Goal: Information Seeking & Learning: Find specific page/section

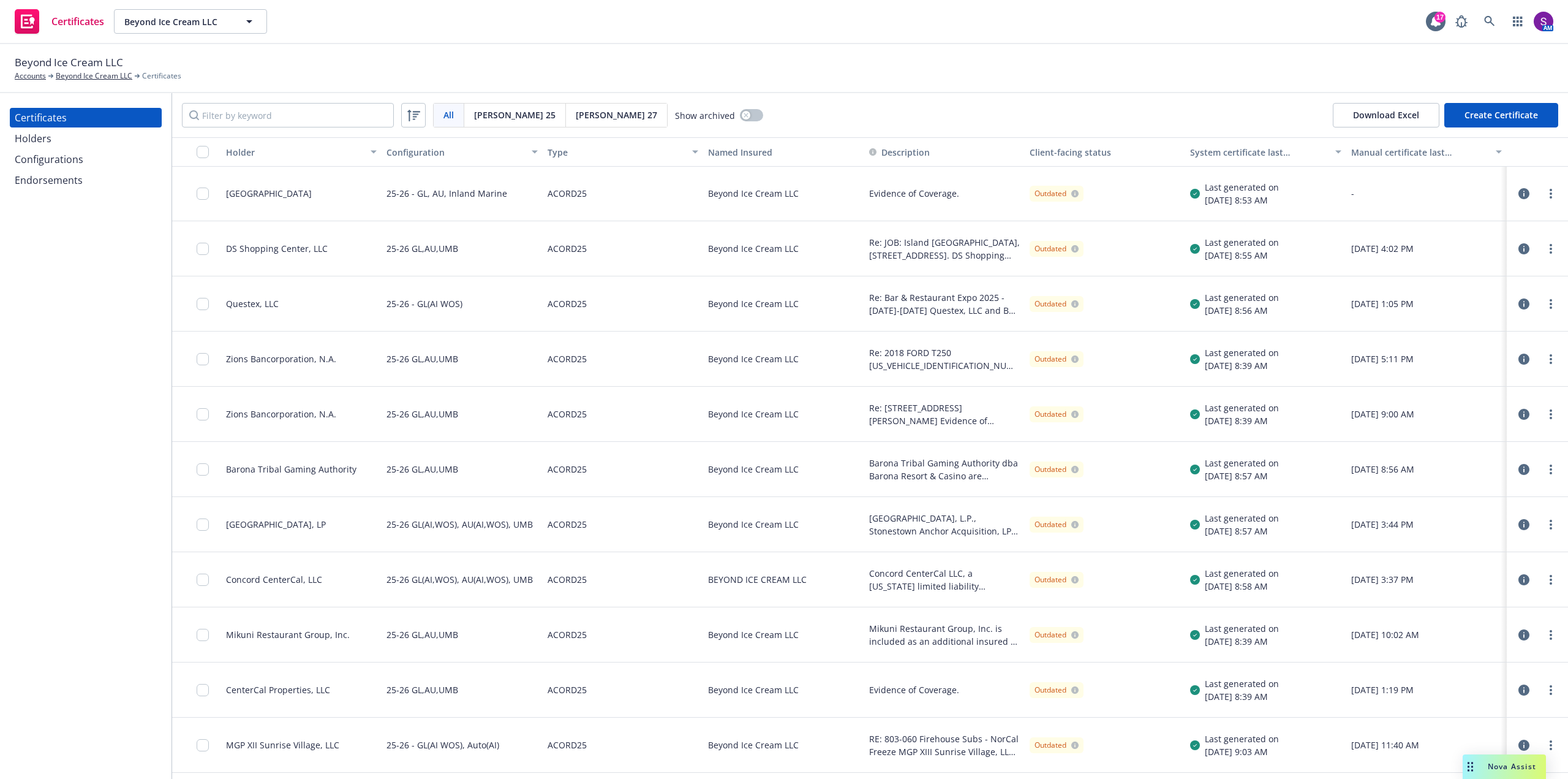
scroll to position [429, 0]
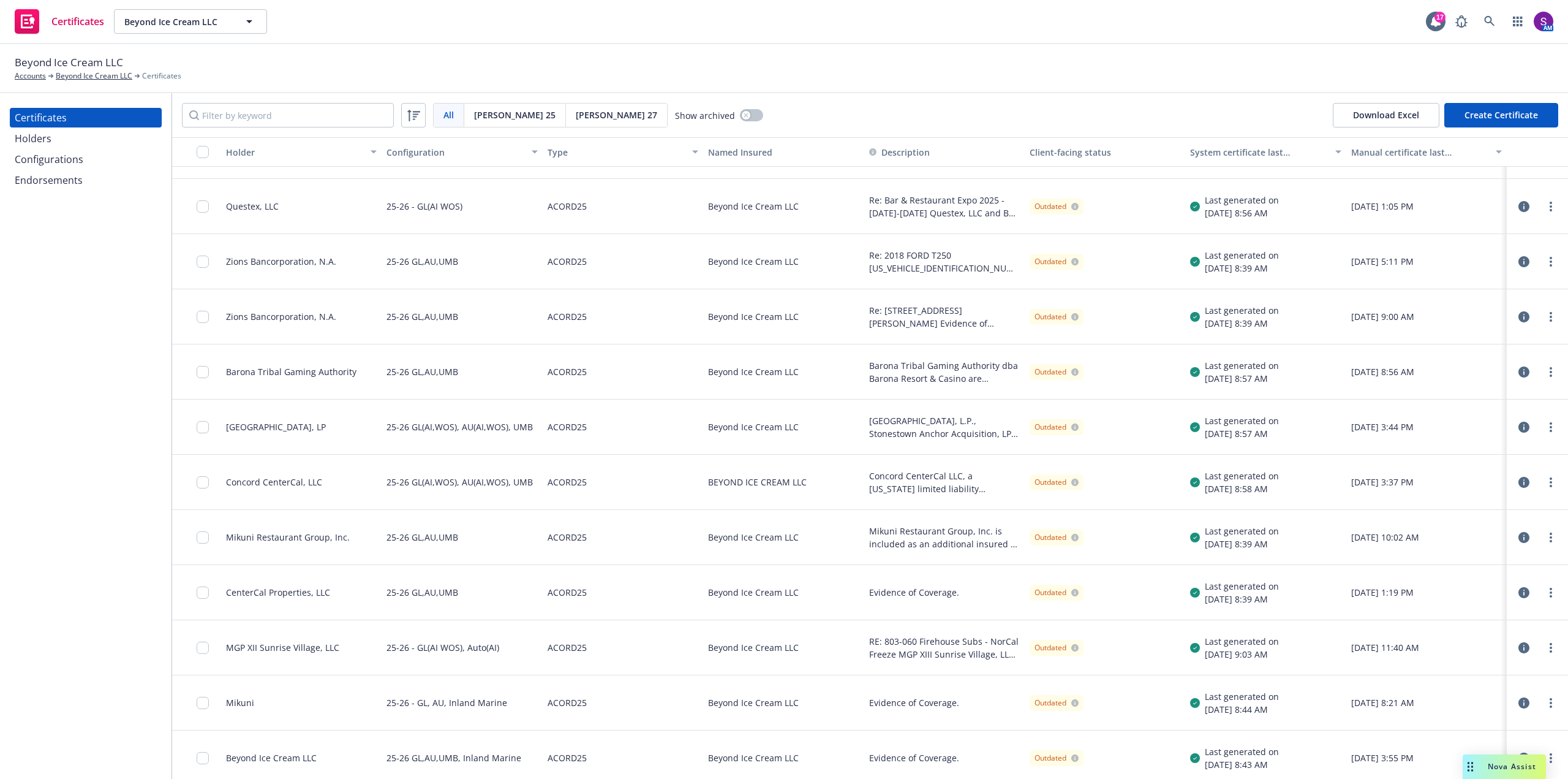
click at [1518, 592] on icon "button" at bounding box center [1524, 592] width 11 height 11
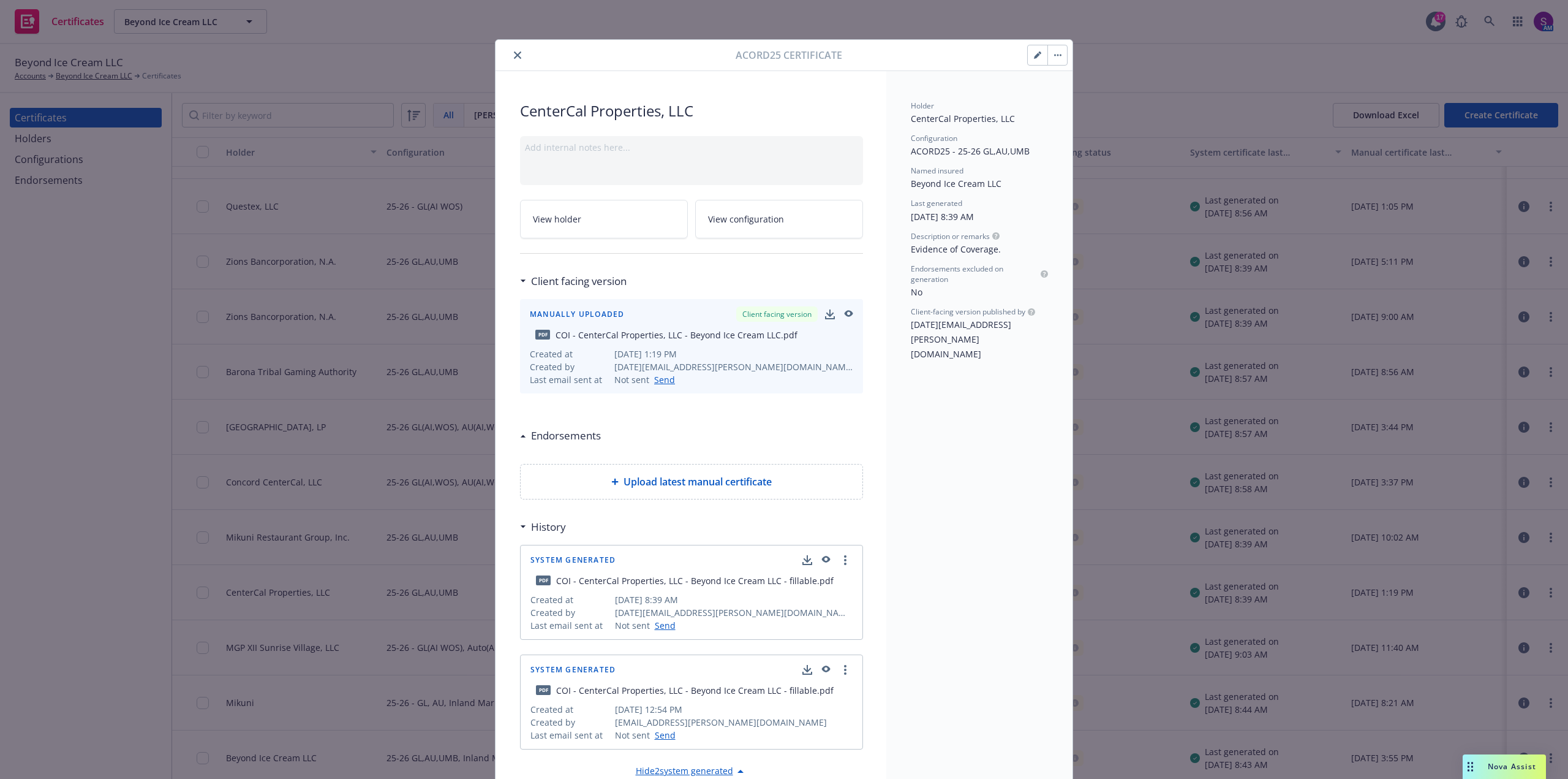
click at [844, 314] on icon "button" at bounding box center [848, 314] width 11 height 9
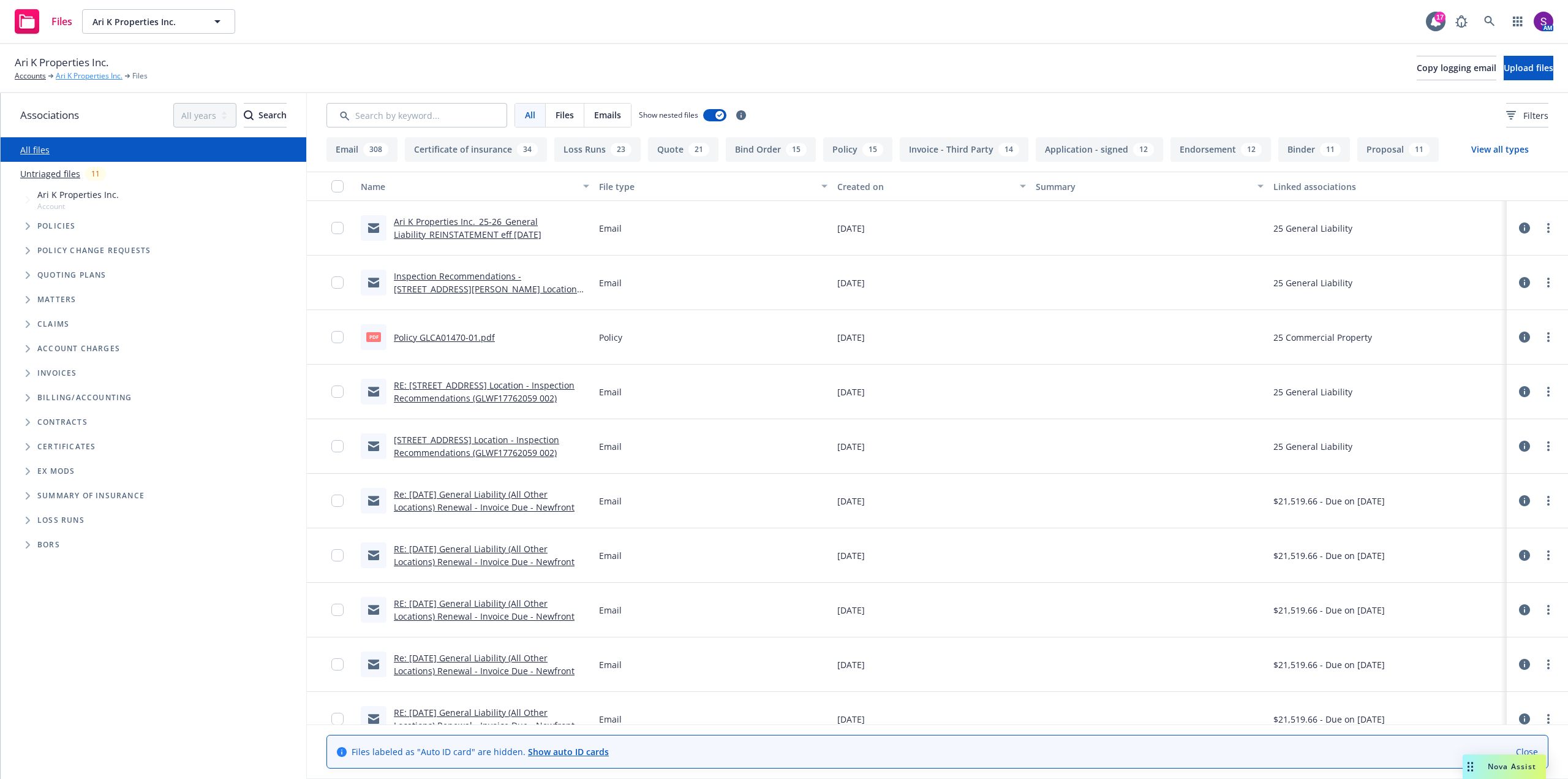
click at [74, 75] on link "Ari K Properties Inc." at bounding box center [89, 76] width 67 height 11
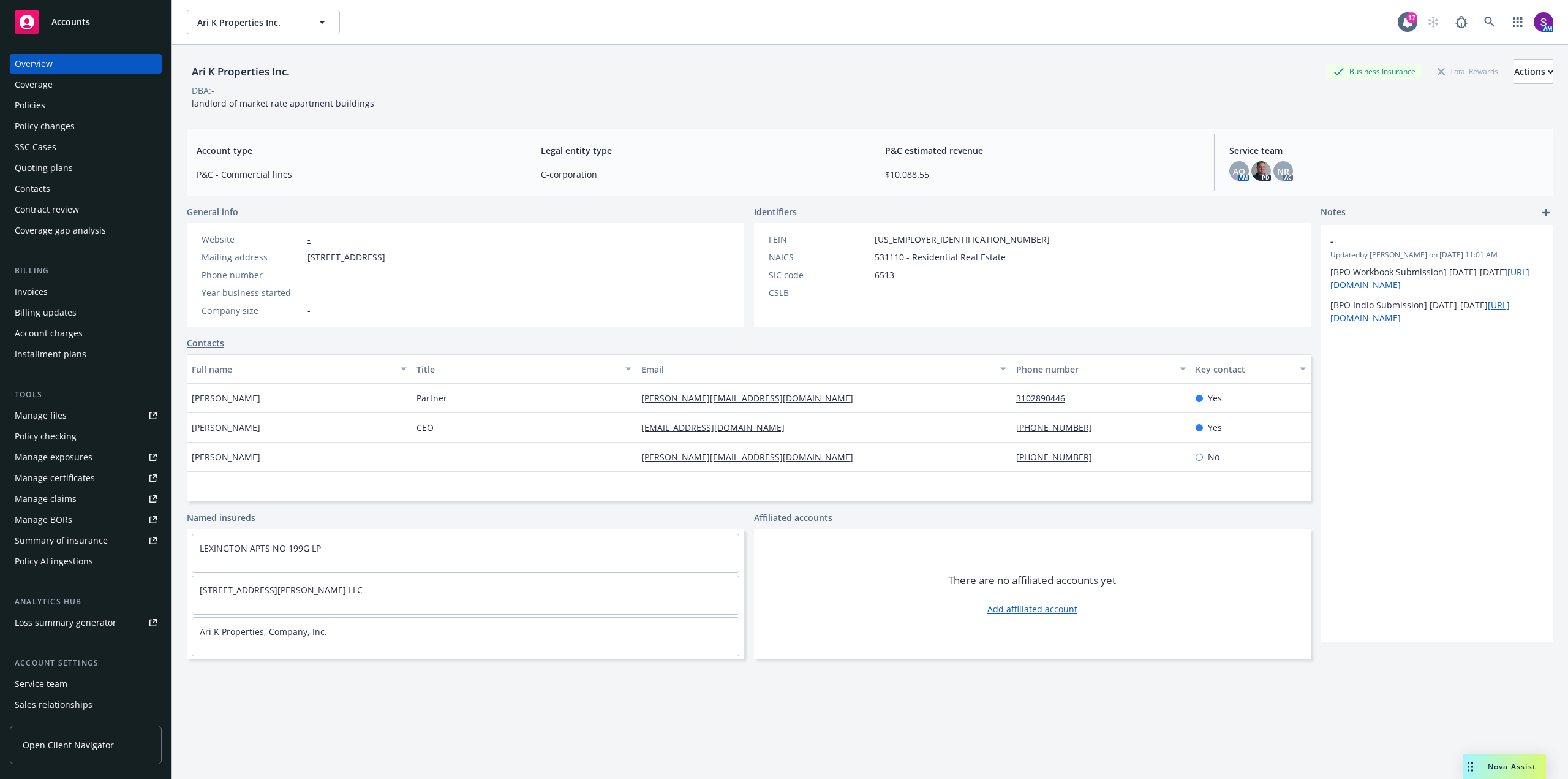
click at [66, 165] on div "Quoting plans" at bounding box center [44, 168] width 58 height 19
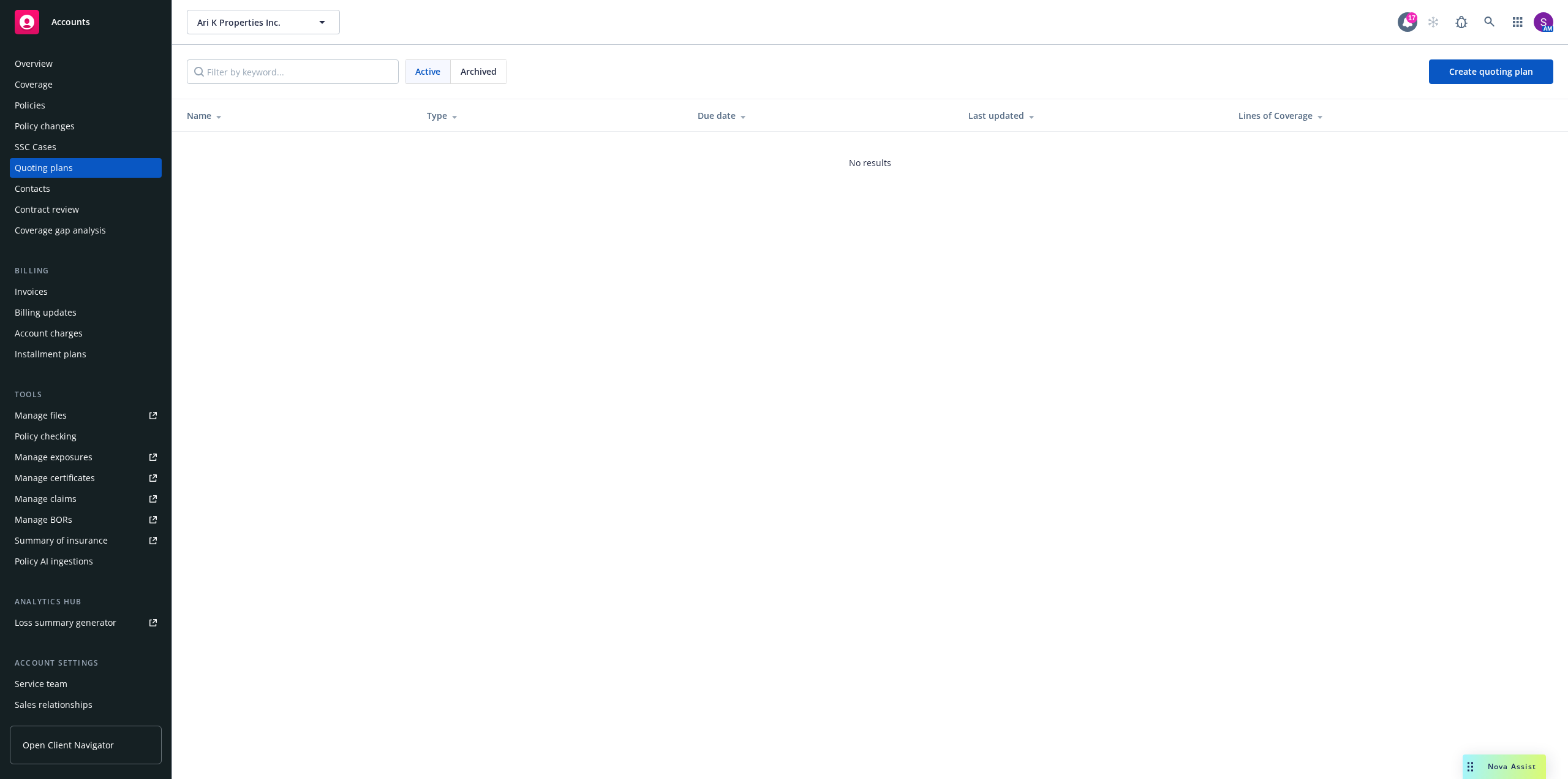
click at [480, 76] on span "Archived" at bounding box center [479, 71] width 36 height 13
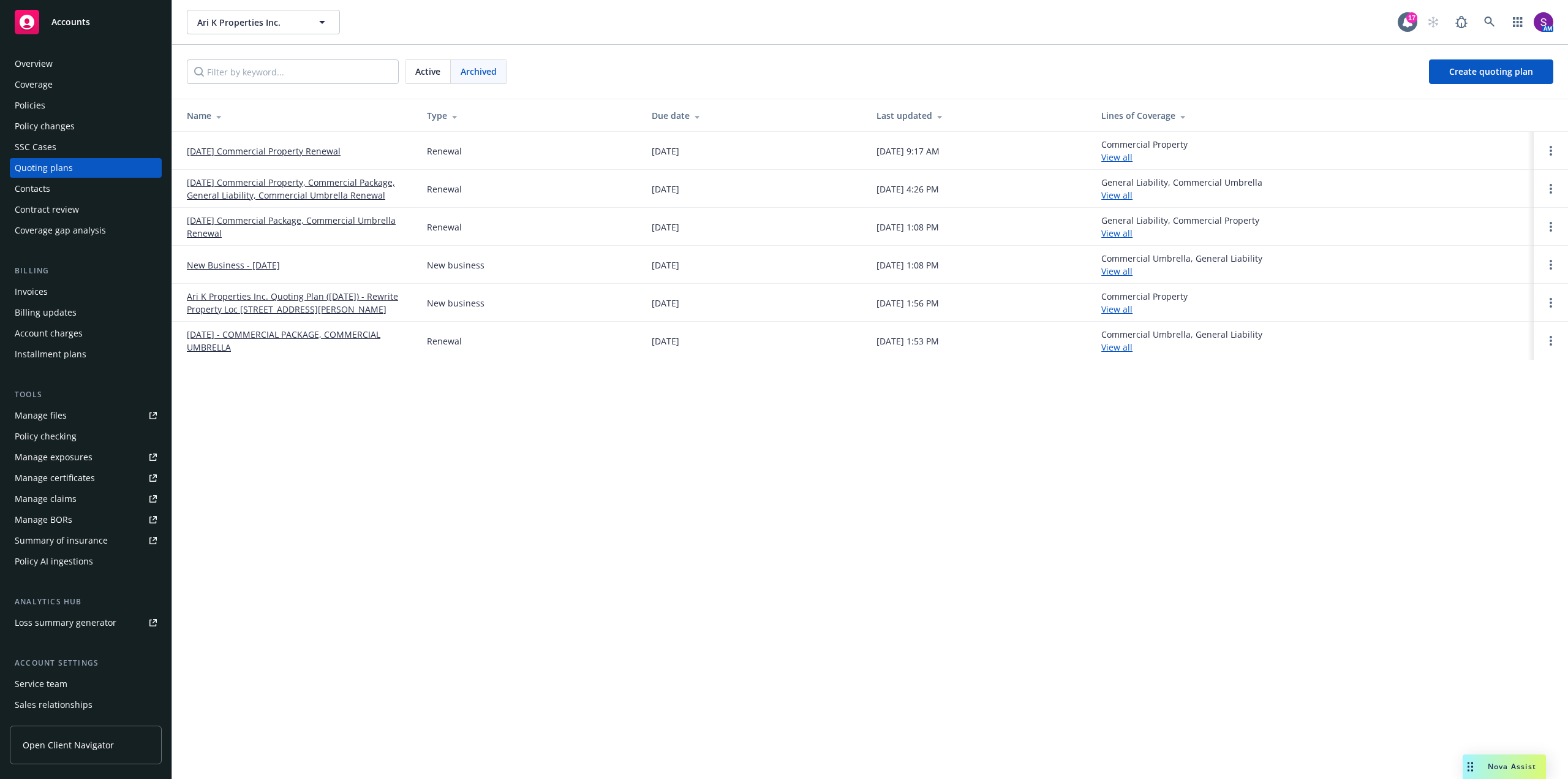
click at [282, 186] on link "05/15/25 Commercial Property, Commercial Package, General Liability, Commercial…" at bounding box center [297, 189] width 221 height 25
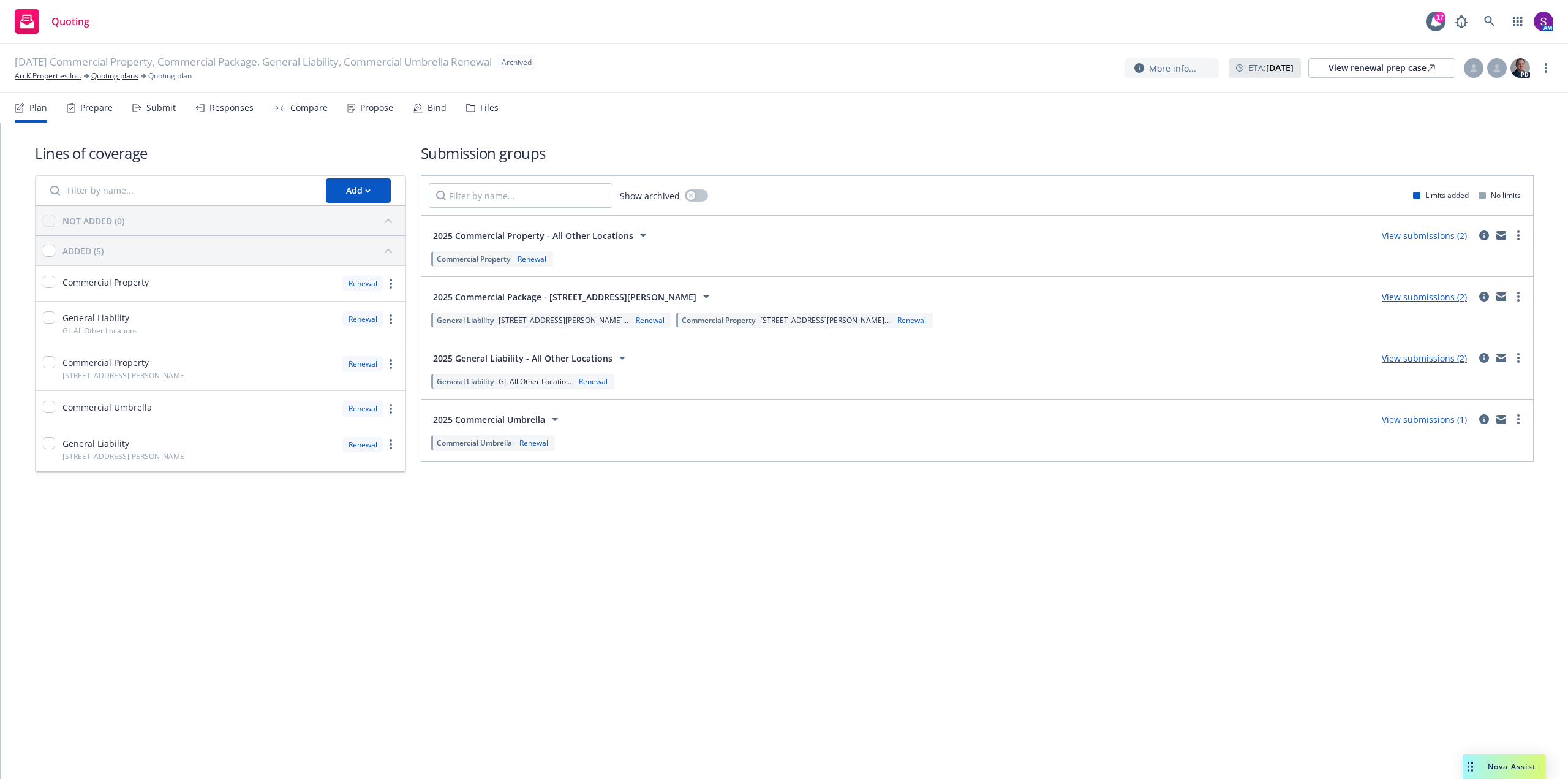
click at [164, 109] on div "Submit" at bounding box center [161, 107] width 30 height 10
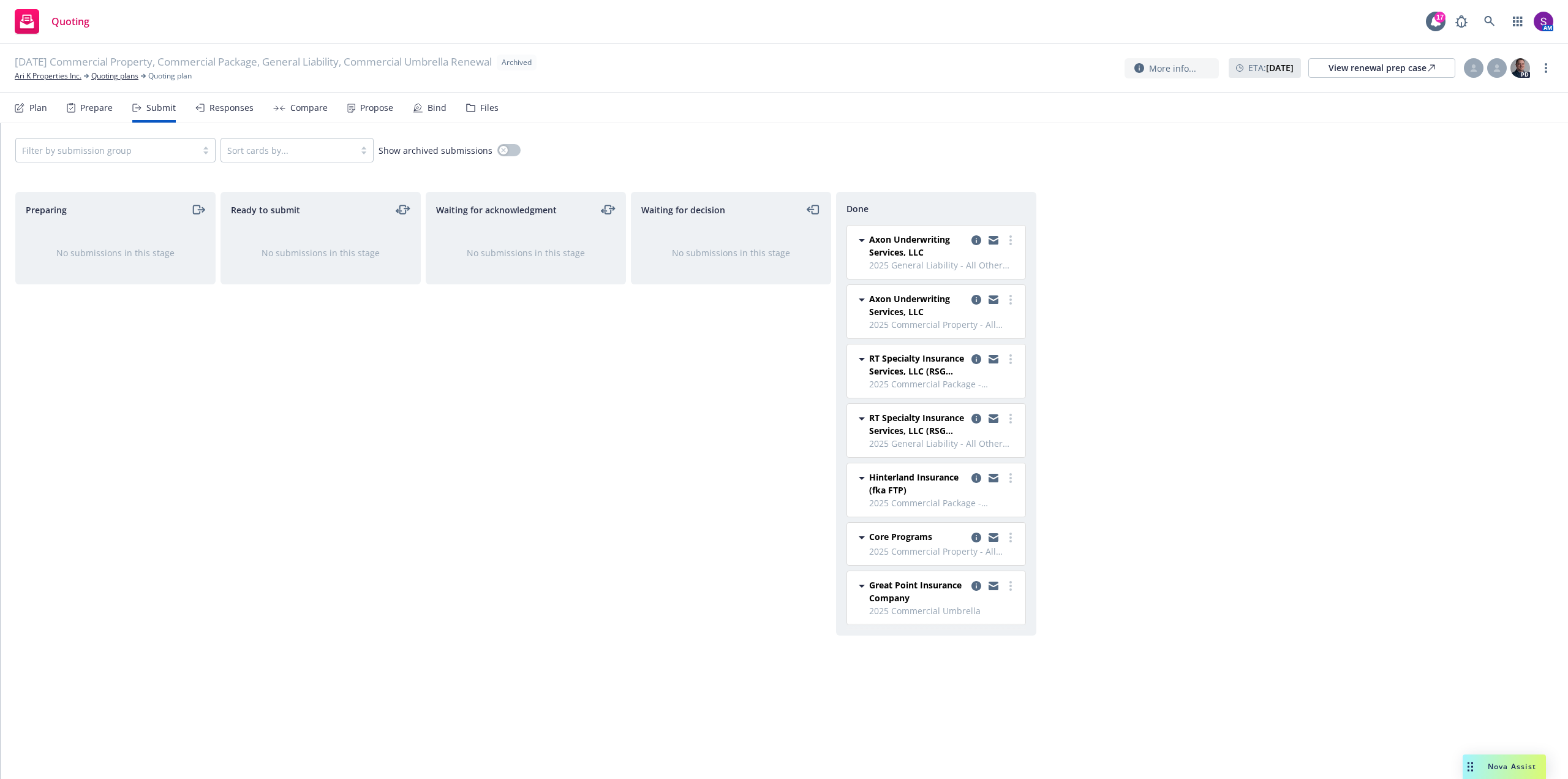
click at [235, 111] on div "Responses" at bounding box center [231, 107] width 44 height 10
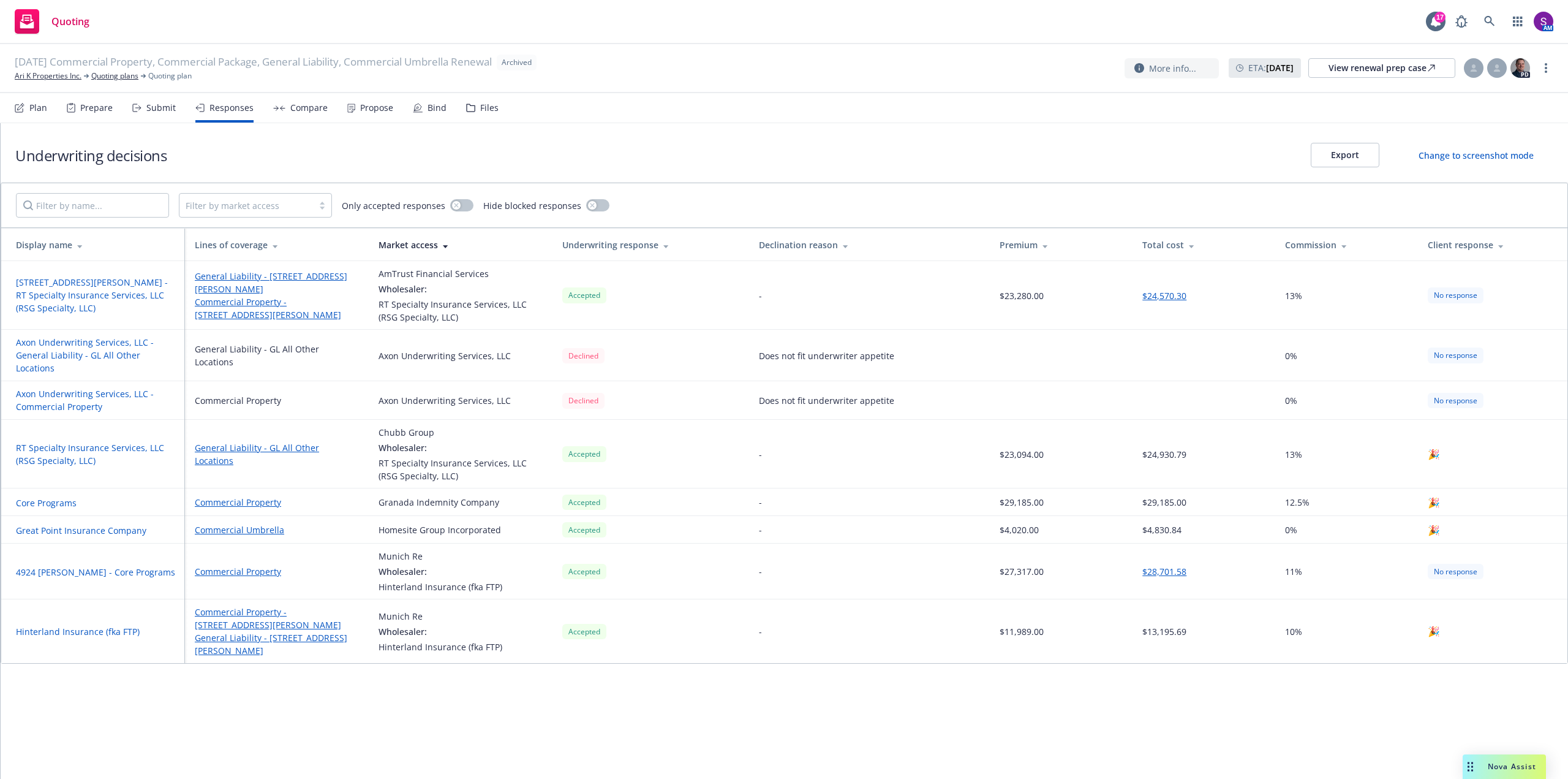
click at [160, 108] on div "Submit" at bounding box center [161, 107] width 30 height 10
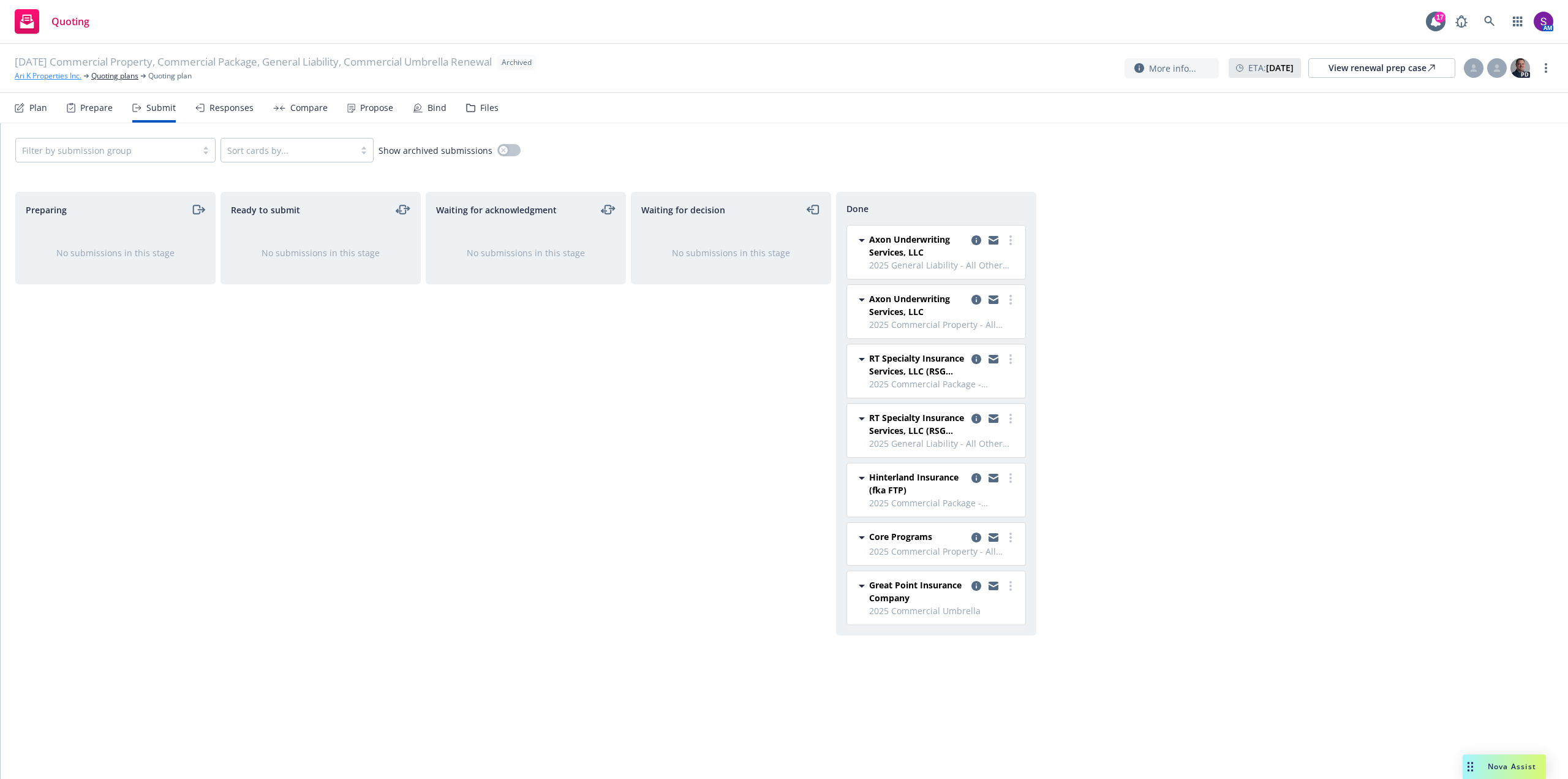
click at [56, 75] on link "Ari K Properties Inc." at bounding box center [48, 76] width 67 height 11
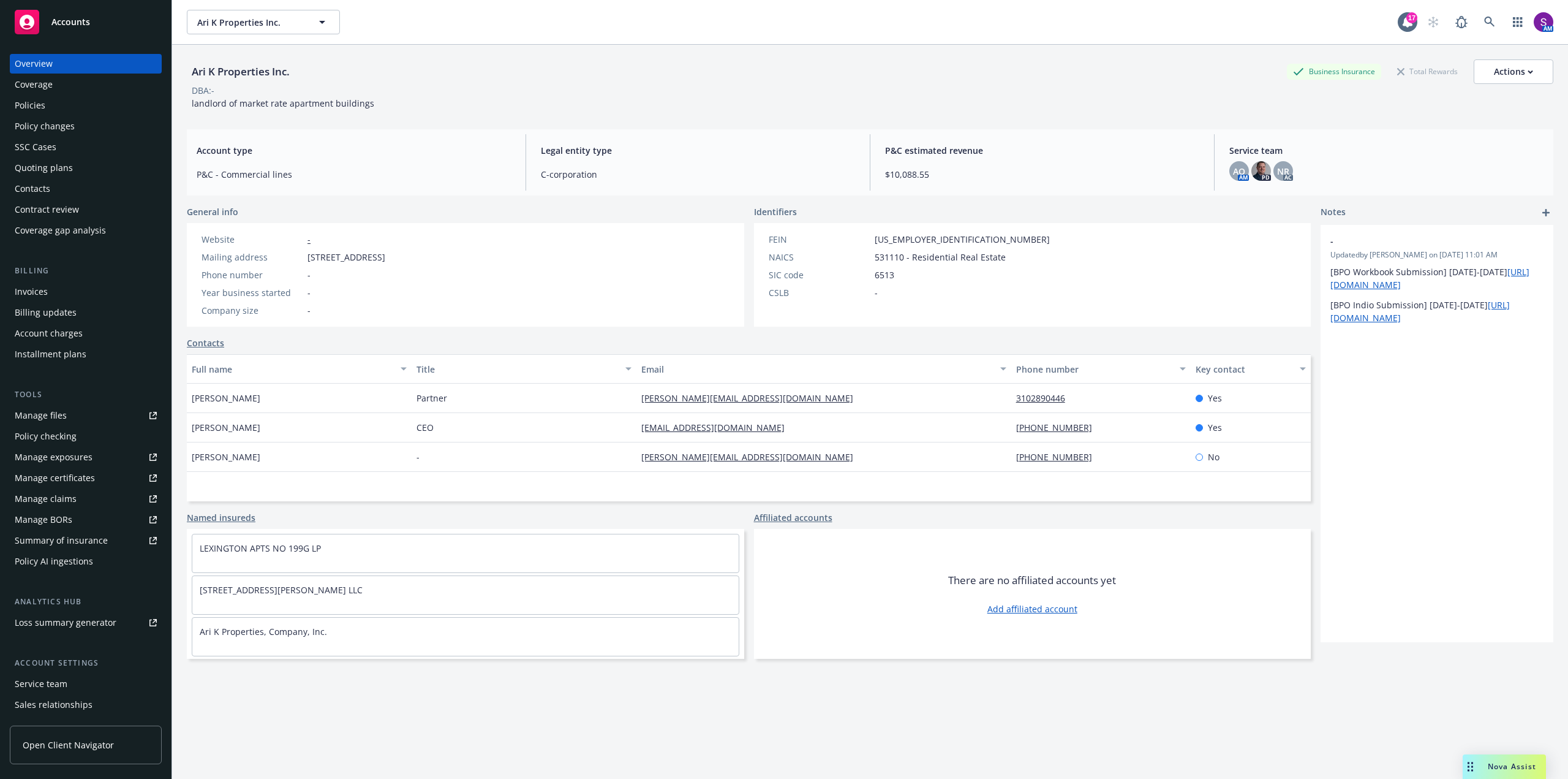
click at [58, 160] on div "Quoting plans" at bounding box center [44, 168] width 58 height 19
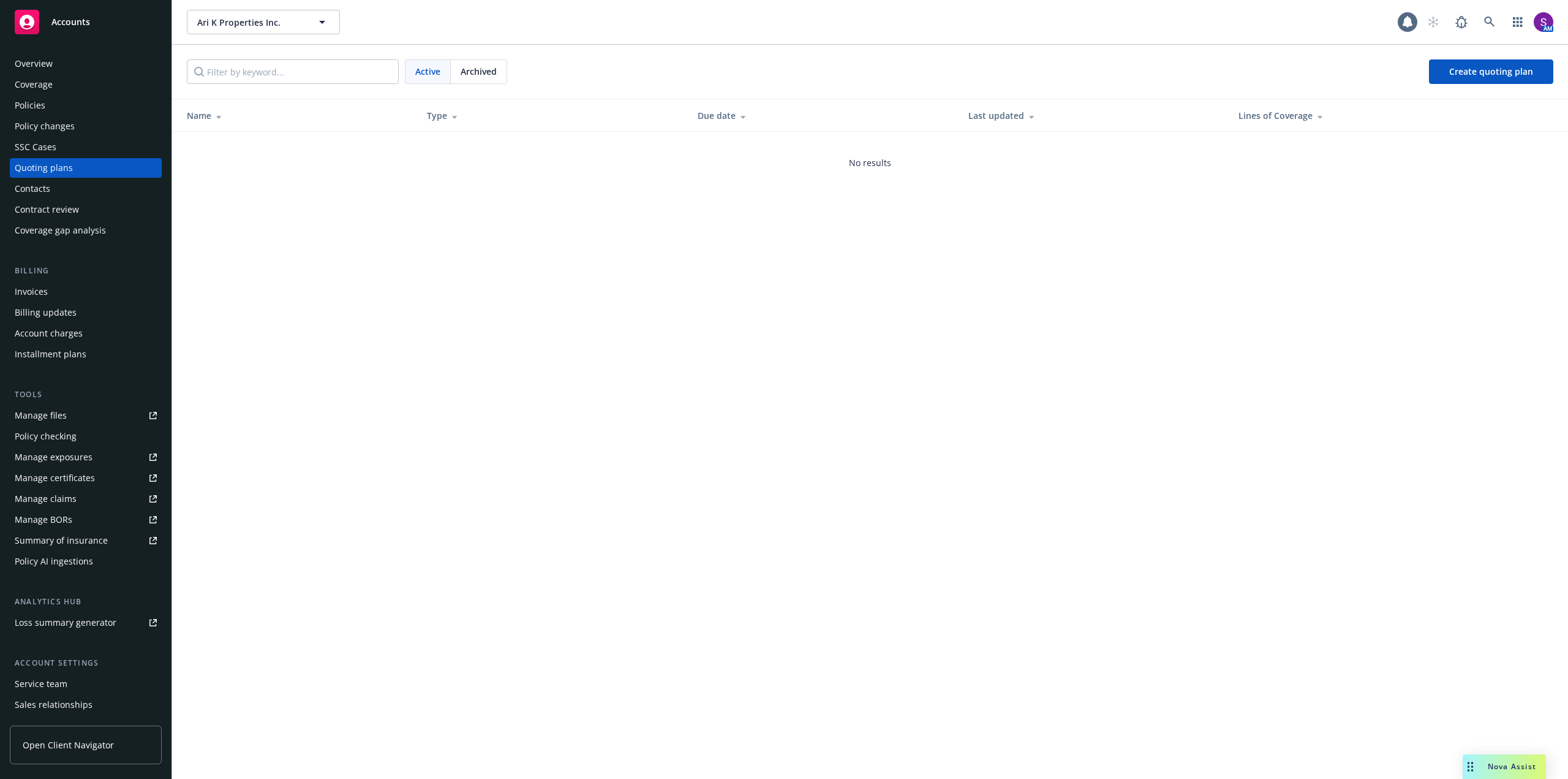
click at [491, 69] on span "Archived" at bounding box center [479, 71] width 36 height 13
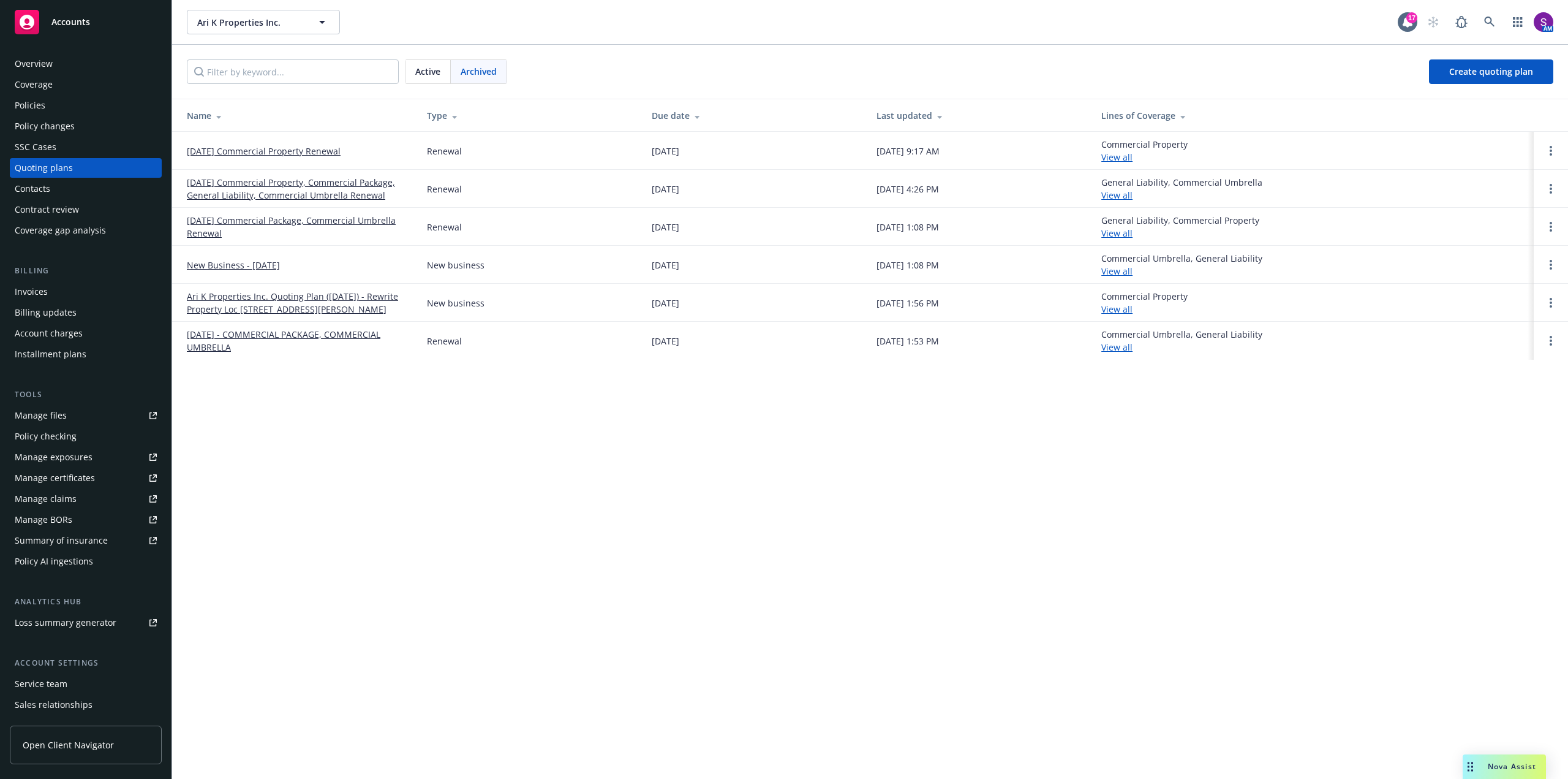
click at [278, 150] on link "05/15/25 Commercial Property Renewal" at bounding box center [264, 151] width 154 height 13
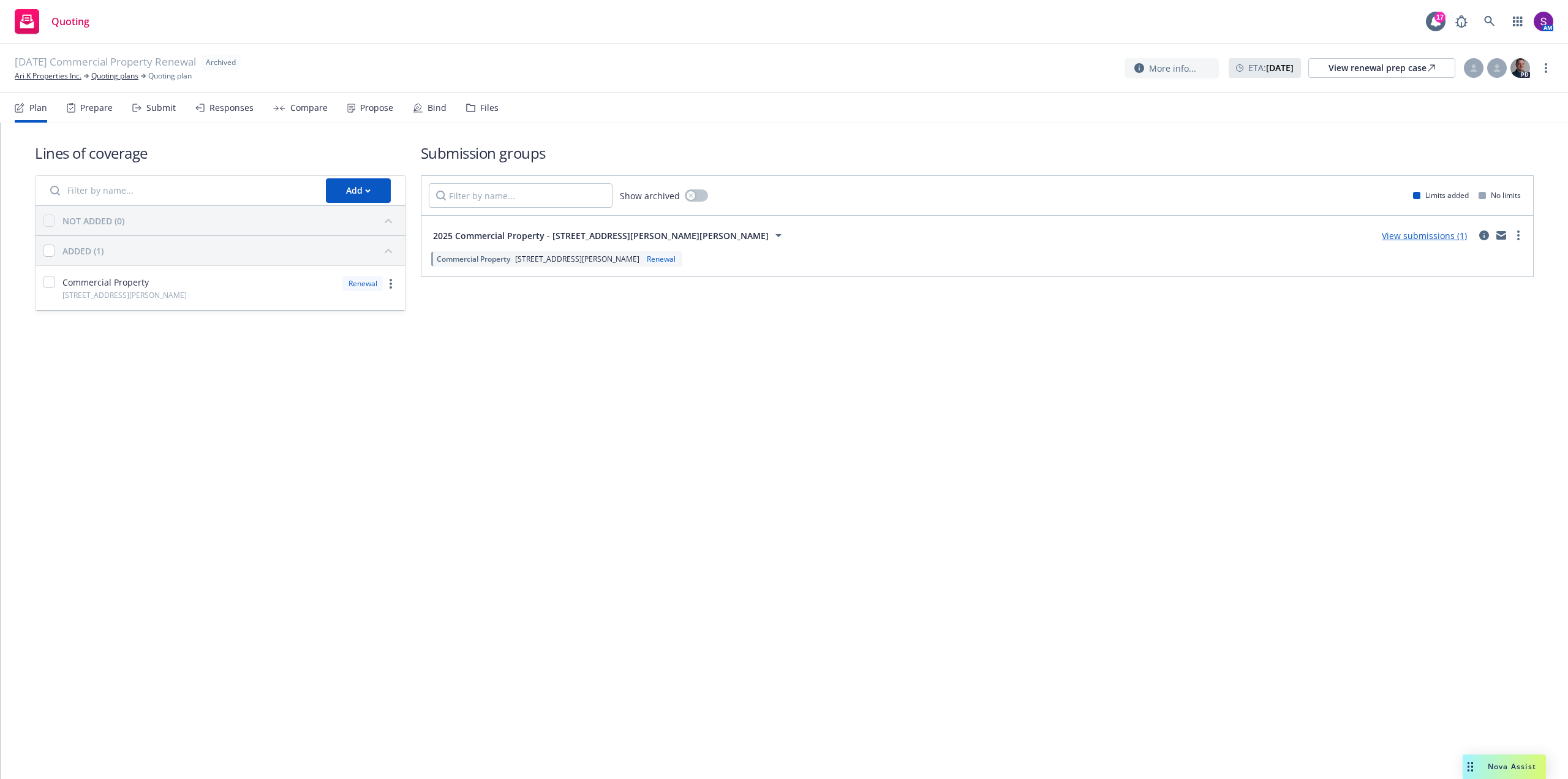
click at [152, 112] on div "Submit" at bounding box center [161, 107] width 30 height 10
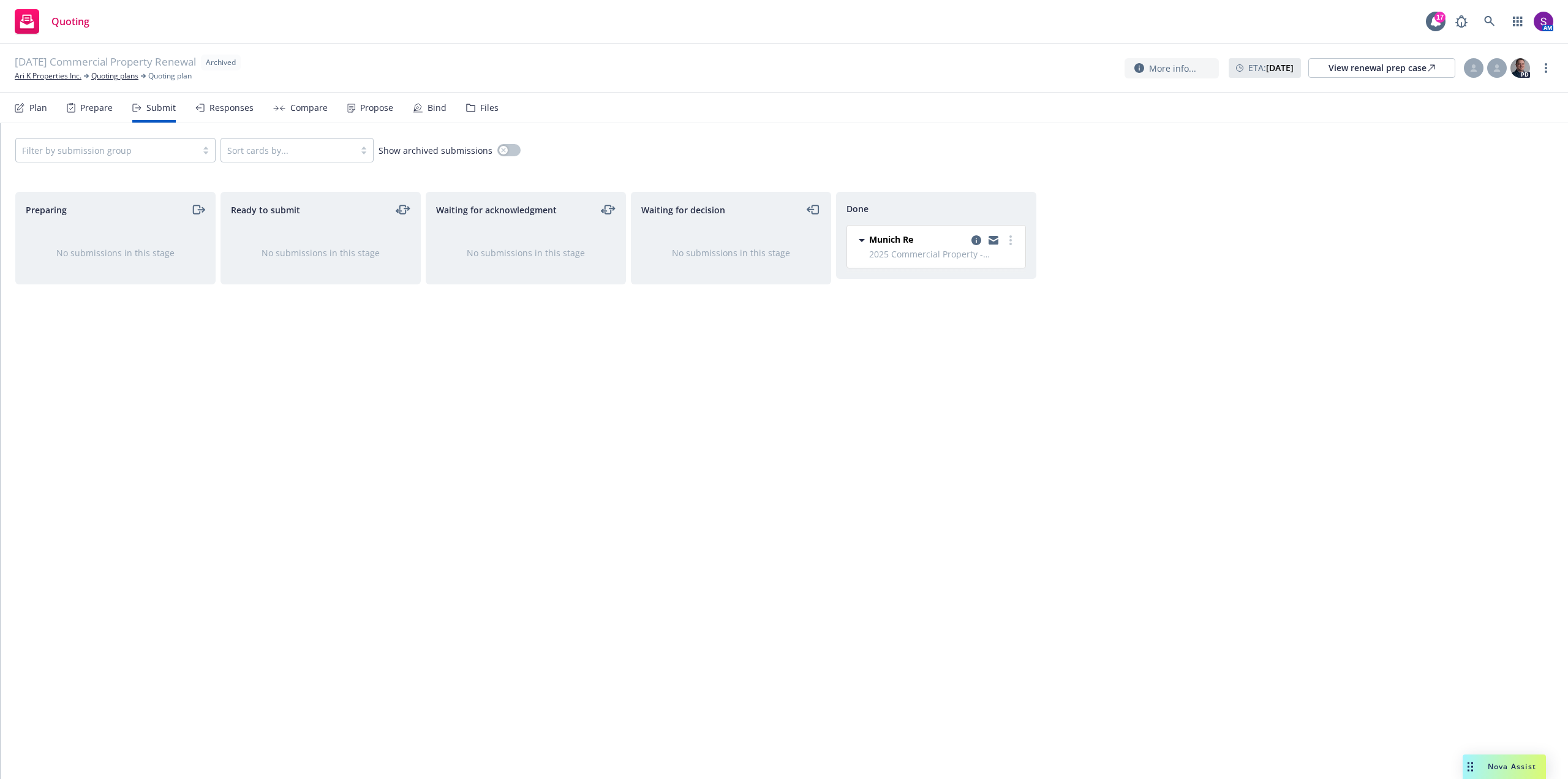
click at [228, 109] on div "Responses" at bounding box center [231, 107] width 44 height 10
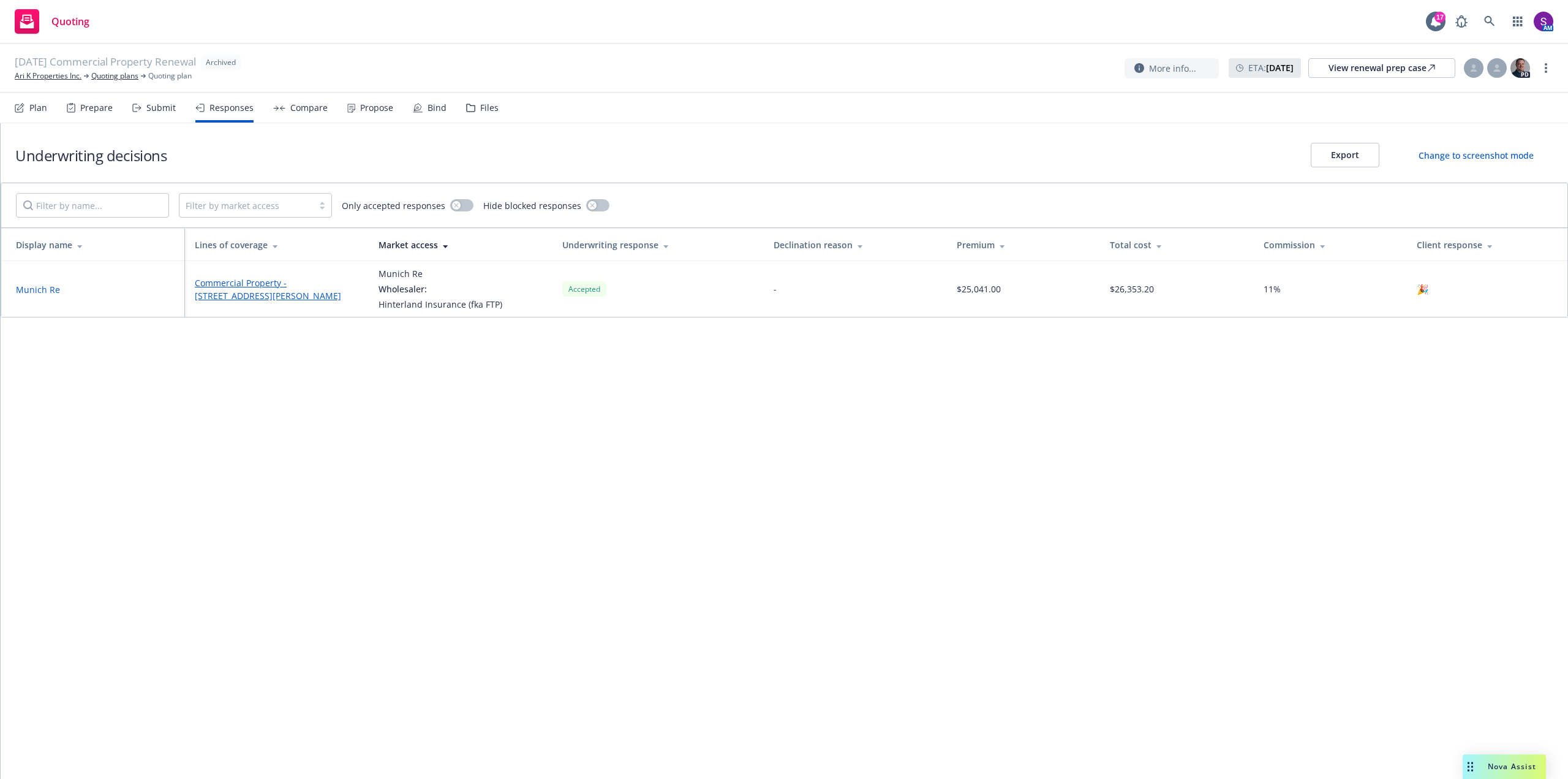
click at [302, 109] on div "Compare" at bounding box center [309, 107] width 38 height 10
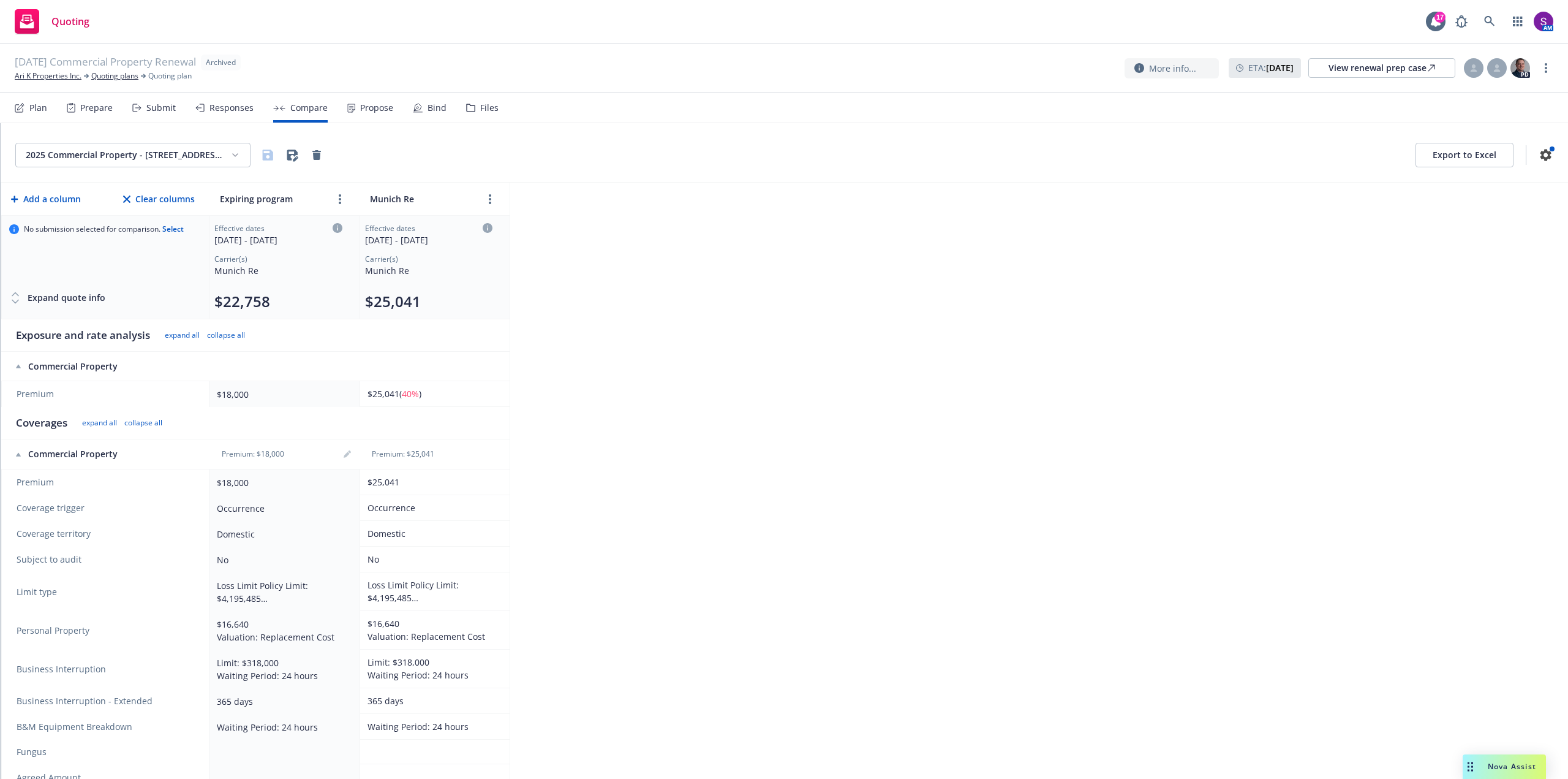
click at [374, 109] on div "Propose" at bounding box center [376, 107] width 33 height 10
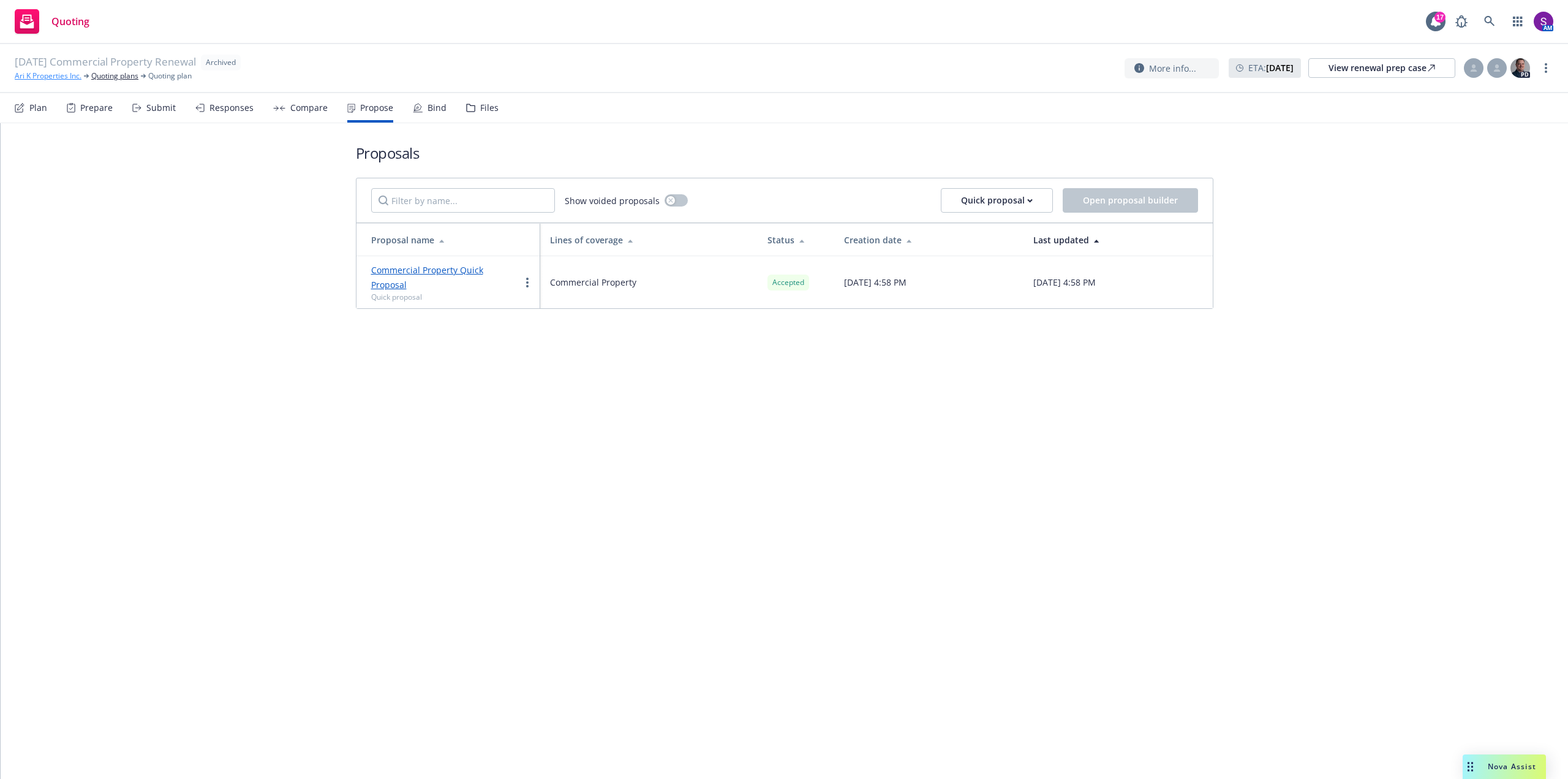
click at [57, 79] on link "Ari K Properties Inc." at bounding box center [48, 76] width 67 height 11
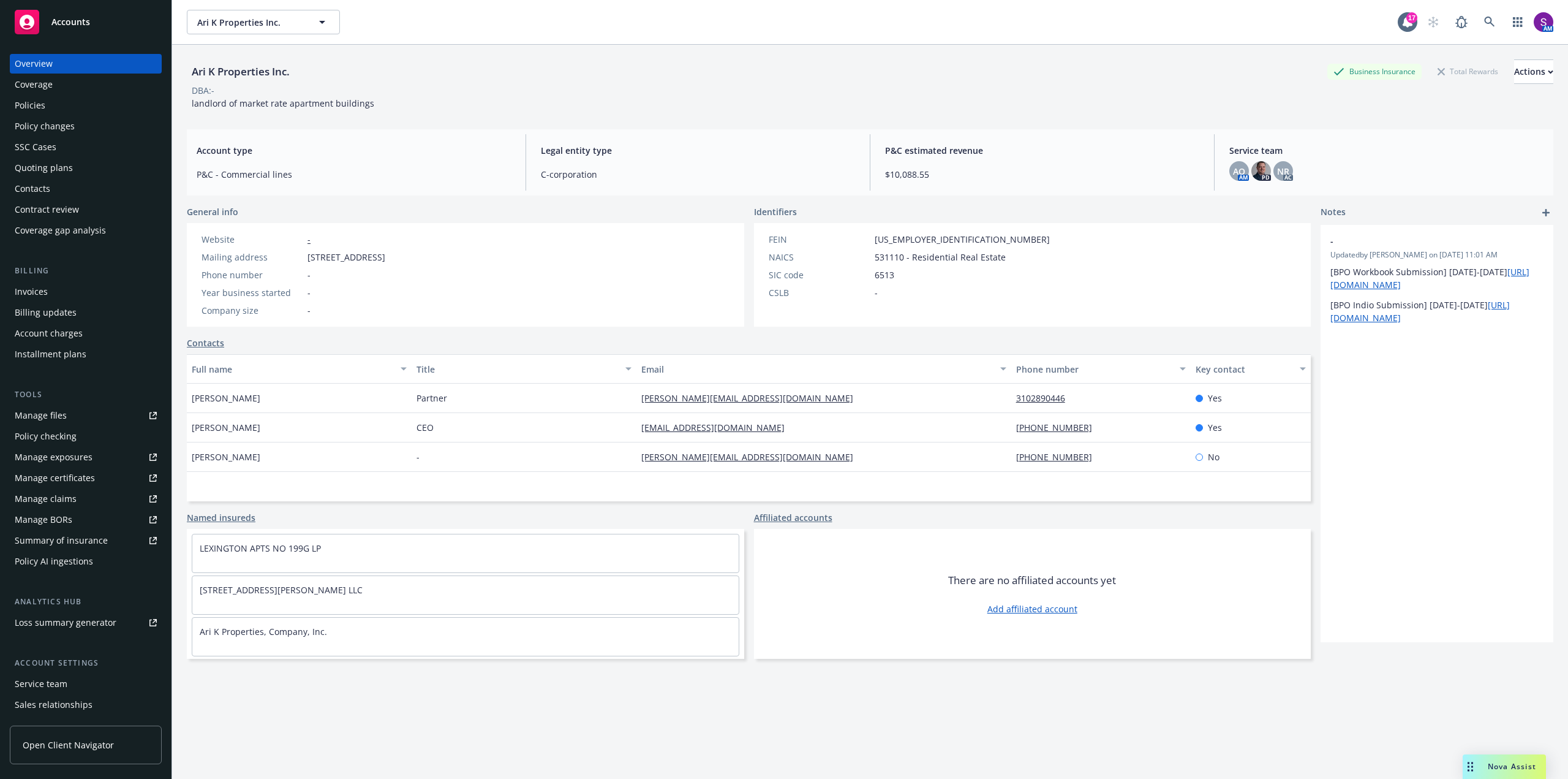
click at [60, 417] on div "Manage files" at bounding box center [41, 415] width 52 height 19
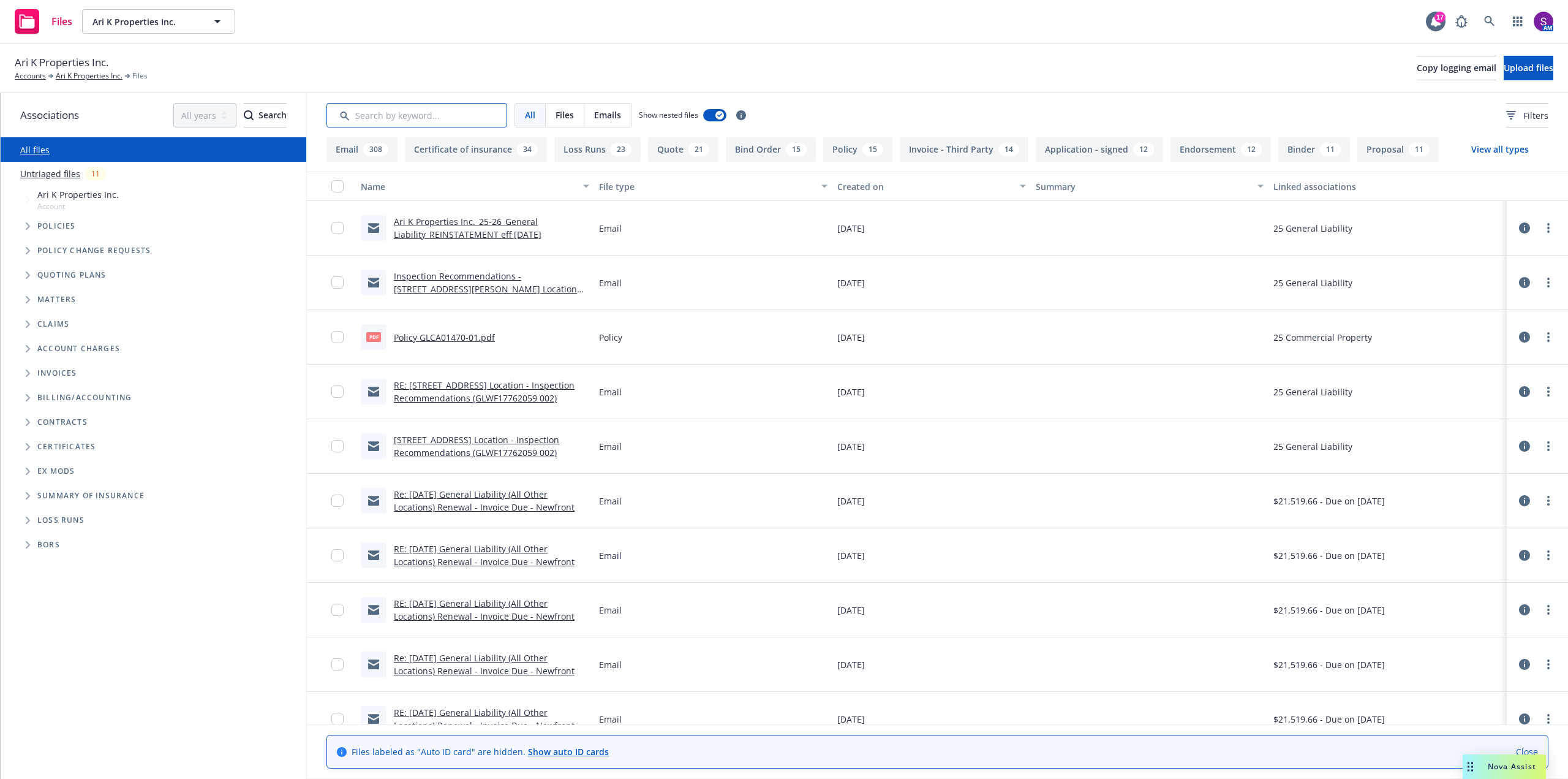
click at [424, 117] on input "Search by keyword..." at bounding box center [416, 115] width 180 height 25
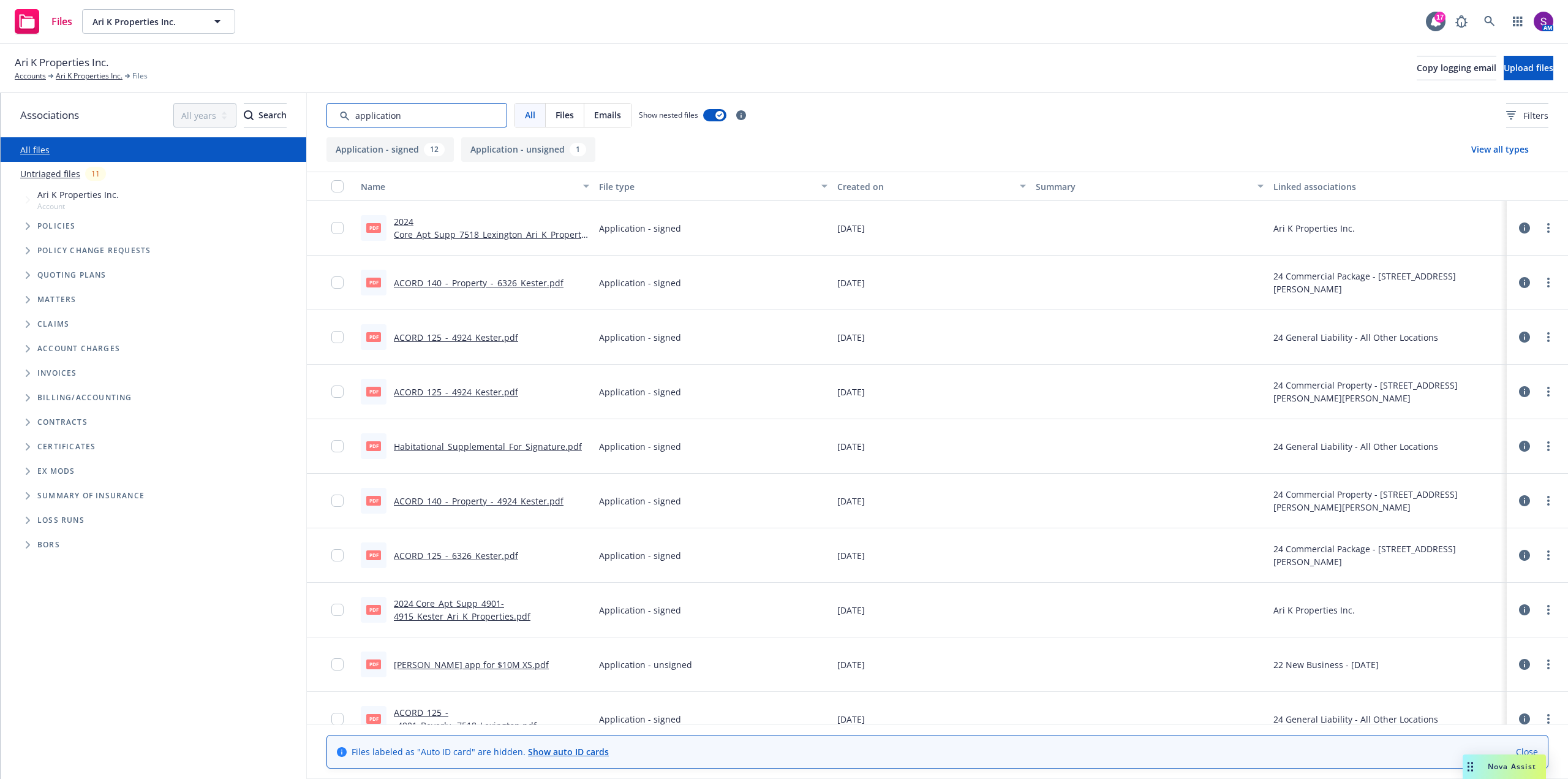
type input "application"
click at [449, 283] on link "ACORD_140_-_Property_-_6326_Kester.pdf" at bounding box center [478, 282] width 170 height 11
click at [446, 337] on link "ACORD_125_-_4924_Kester.pdf" at bounding box center [455, 337] width 124 height 11
click at [99, 71] on link "Ari K Properties Inc." at bounding box center [89, 76] width 67 height 11
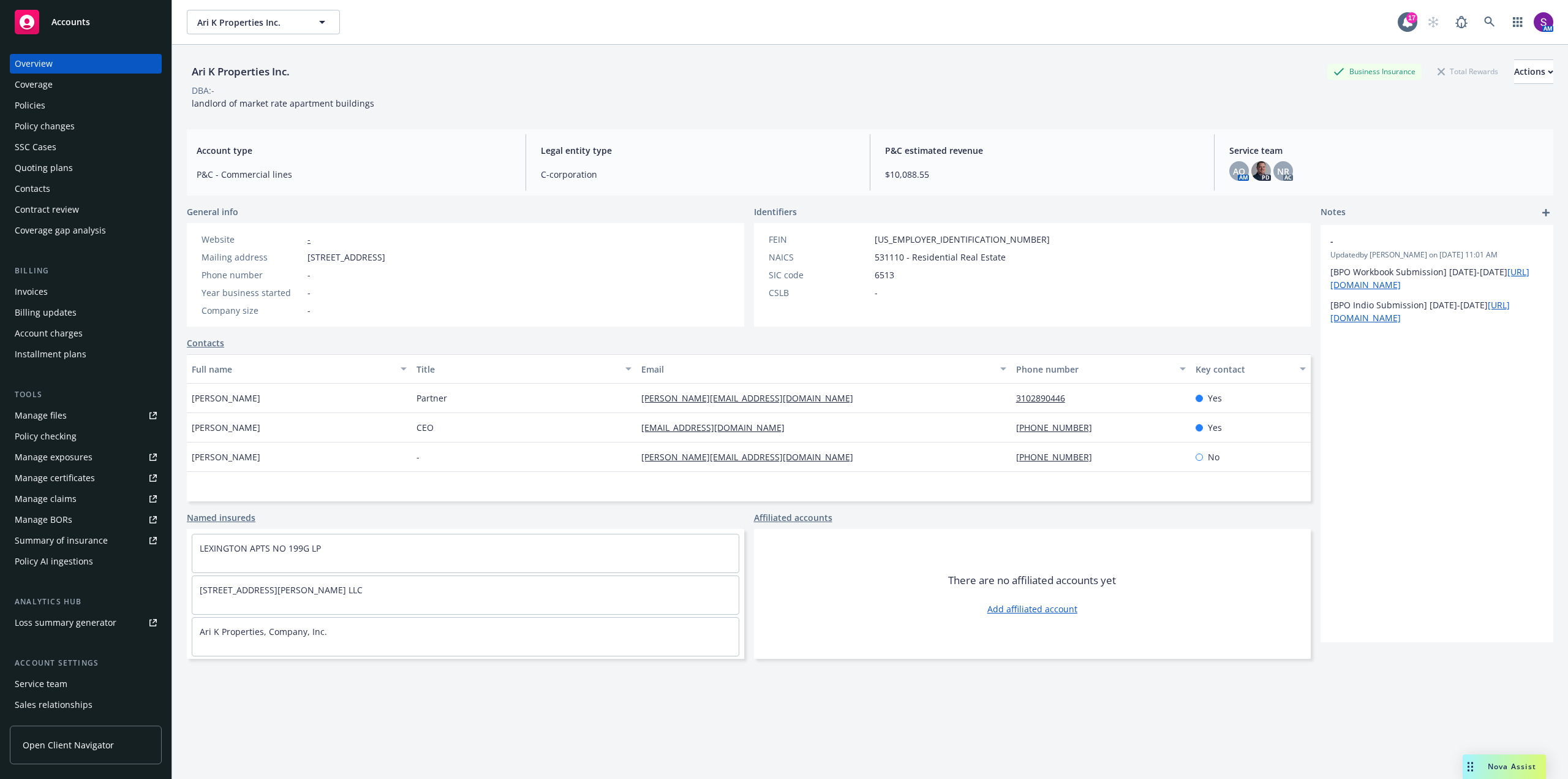
click at [48, 101] on div "Policies" at bounding box center [86, 105] width 142 height 19
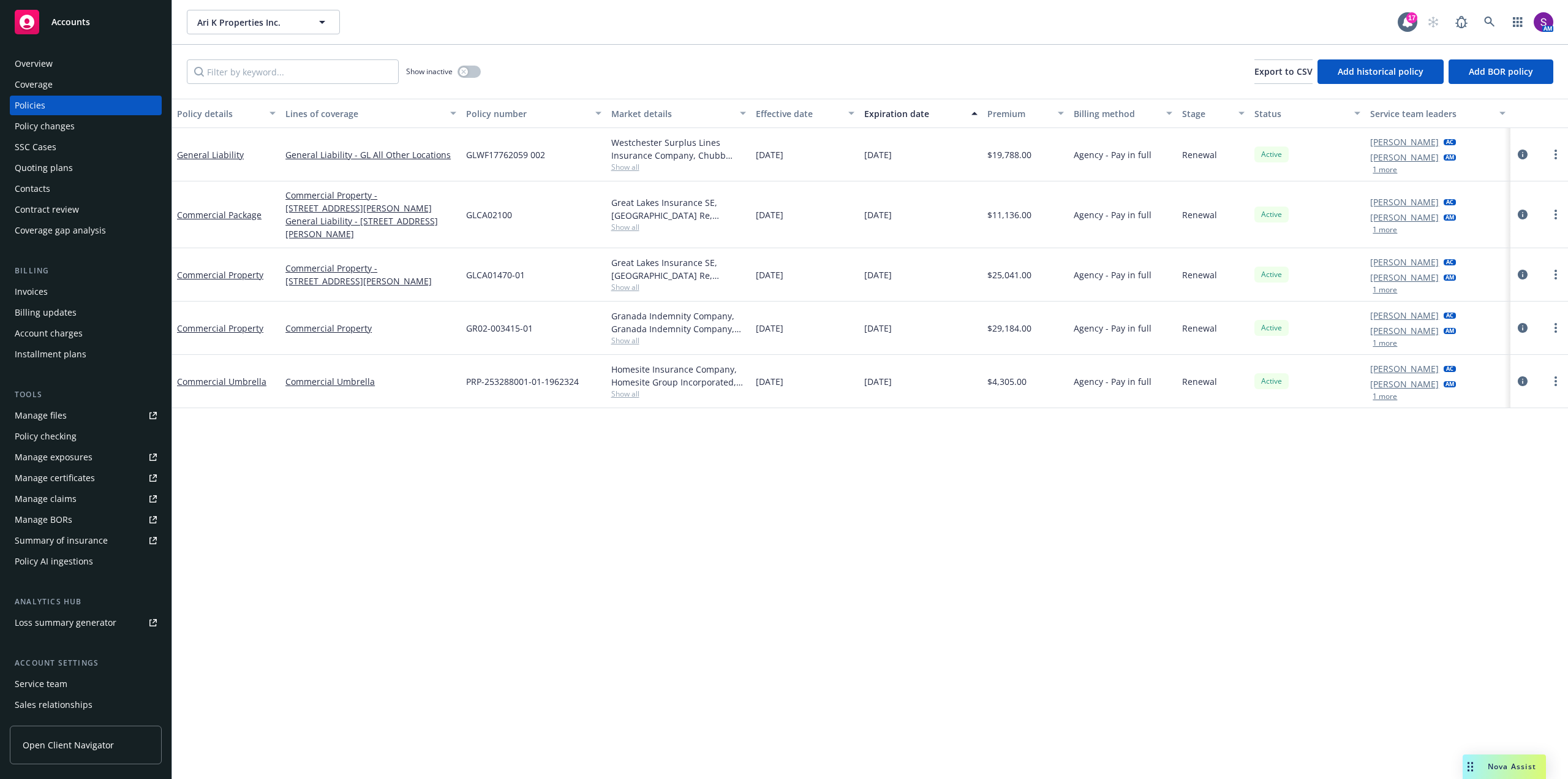
click at [72, 419] on link "Manage files" at bounding box center [86, 415] width 152 height 19
click at [51, 418] on div "Manage files" at bounding box center [41, 415] width 52 height 19
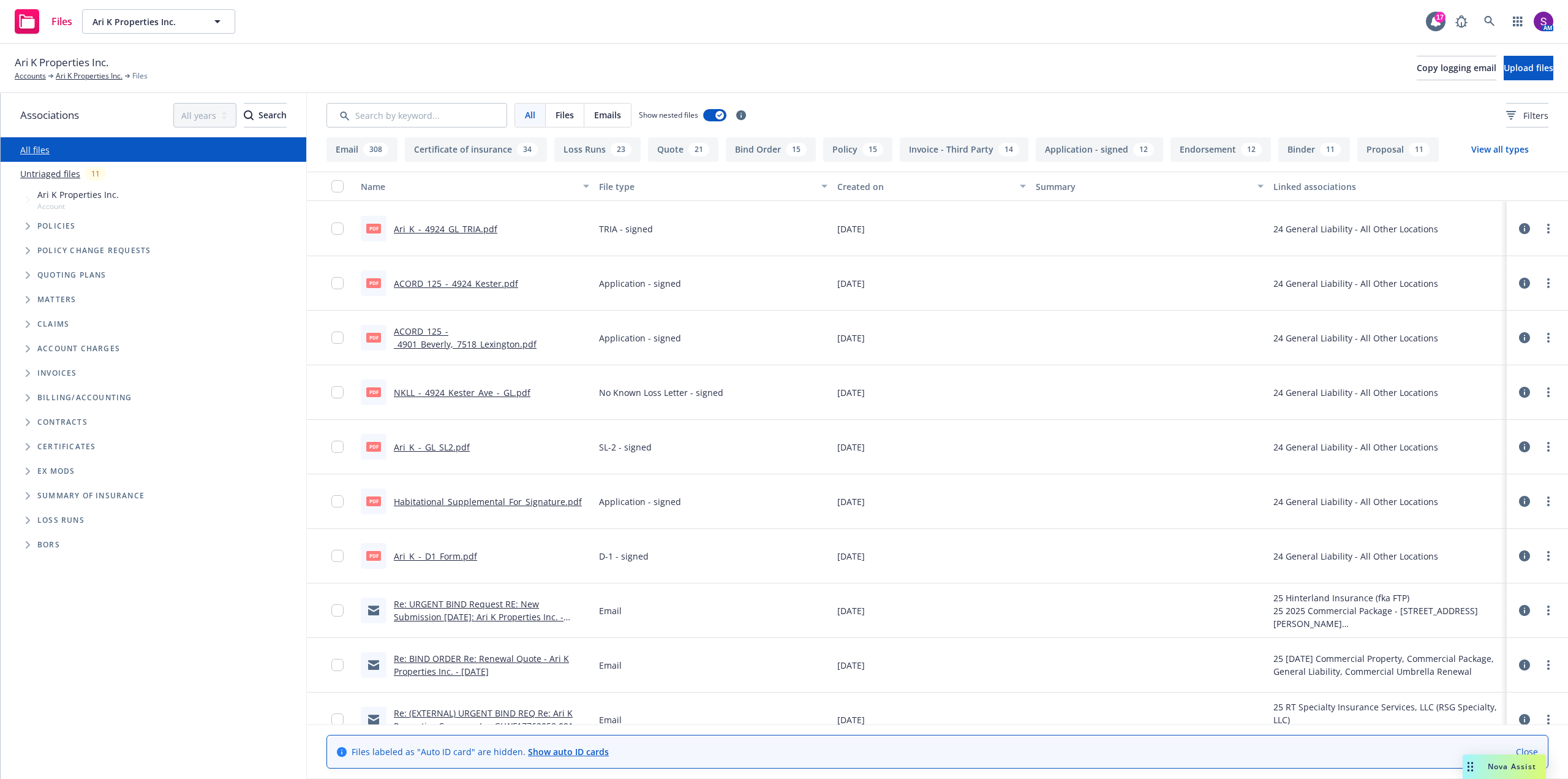
scroll to position [4167, 0]
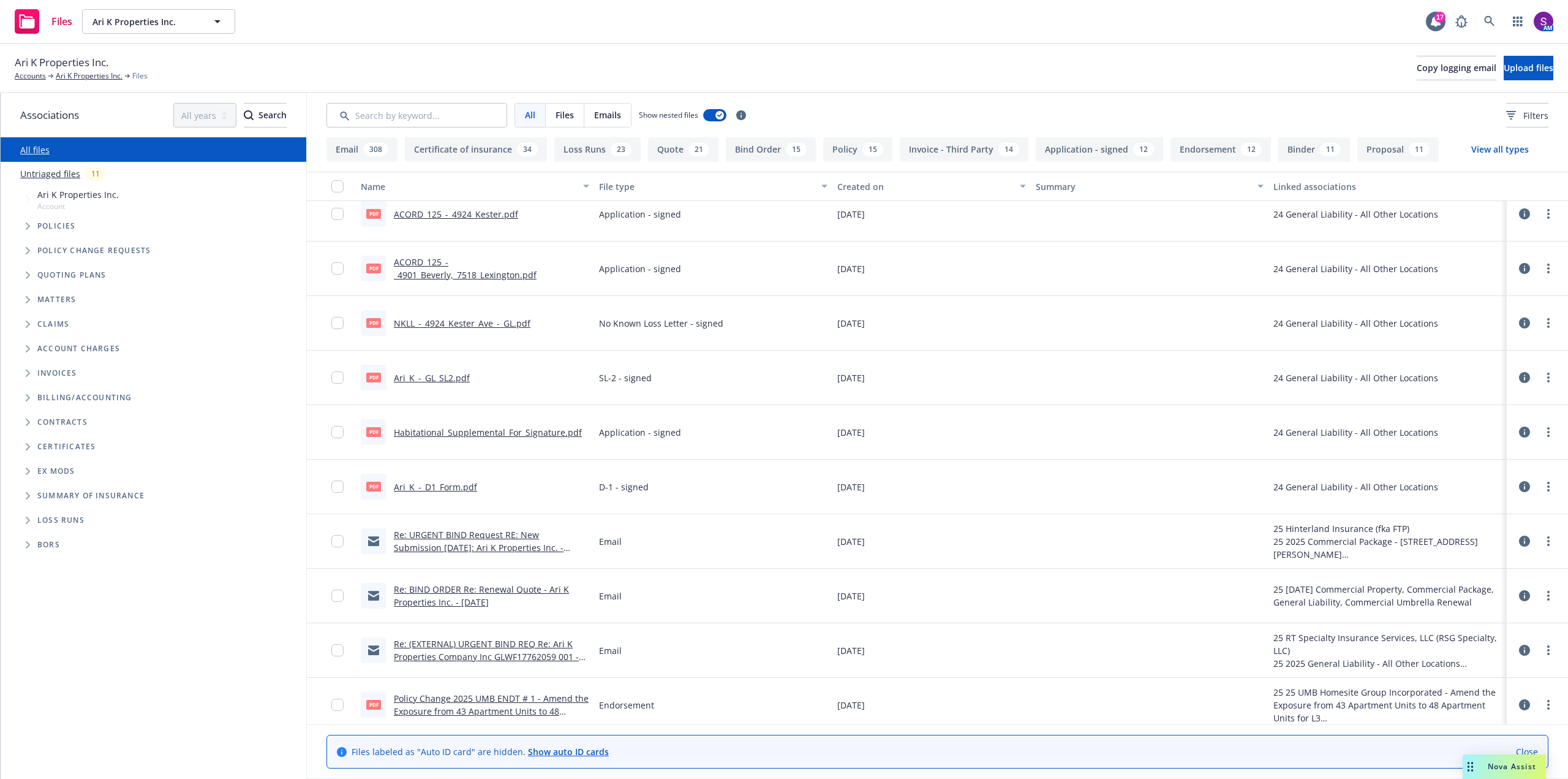
click at [477, 433] on link "Habitational_Supplemental_For_Signature.pdf" at bounding box center [488, 432] width 188 height 11
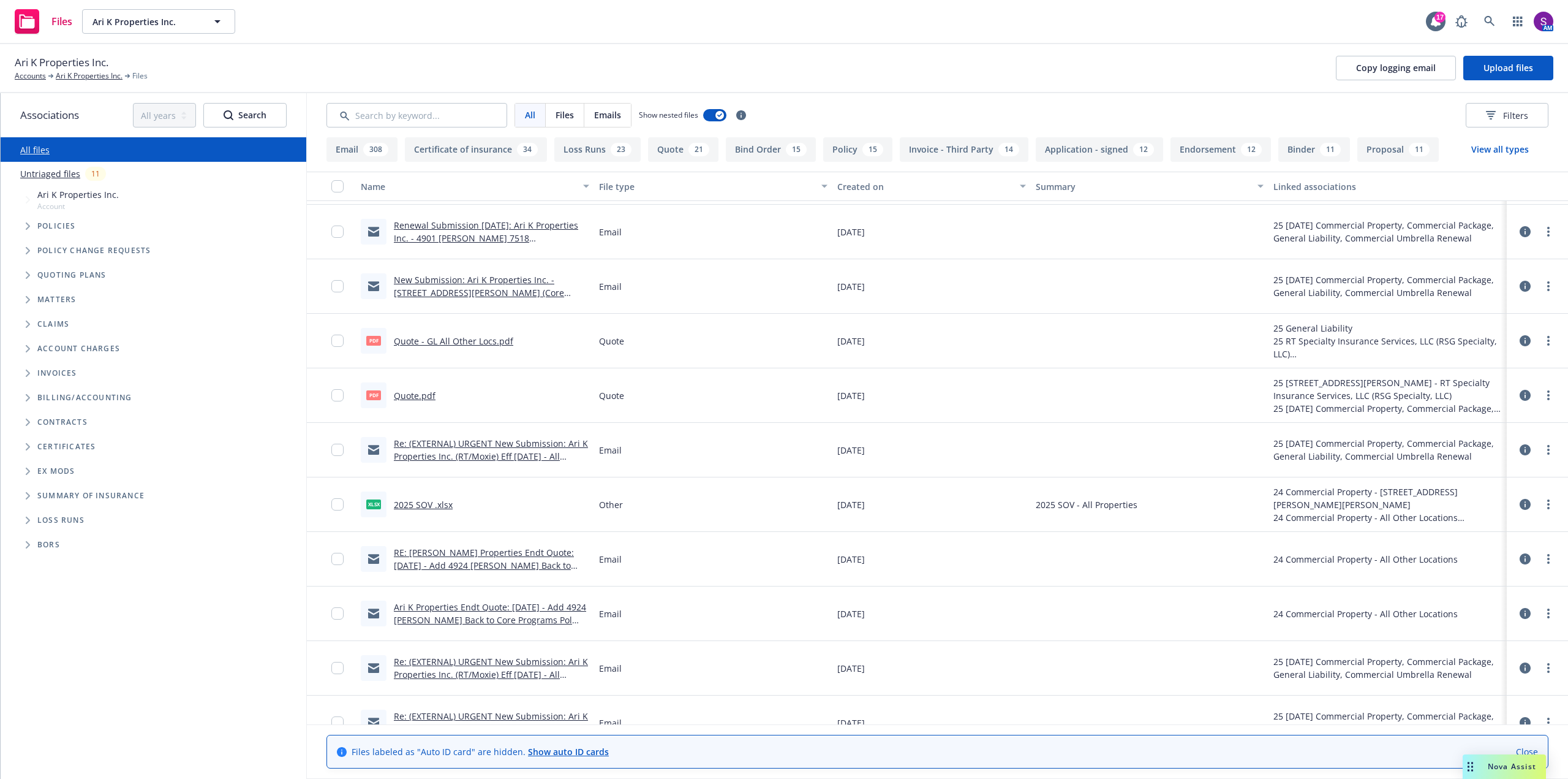
scroll to position [8580, 0]
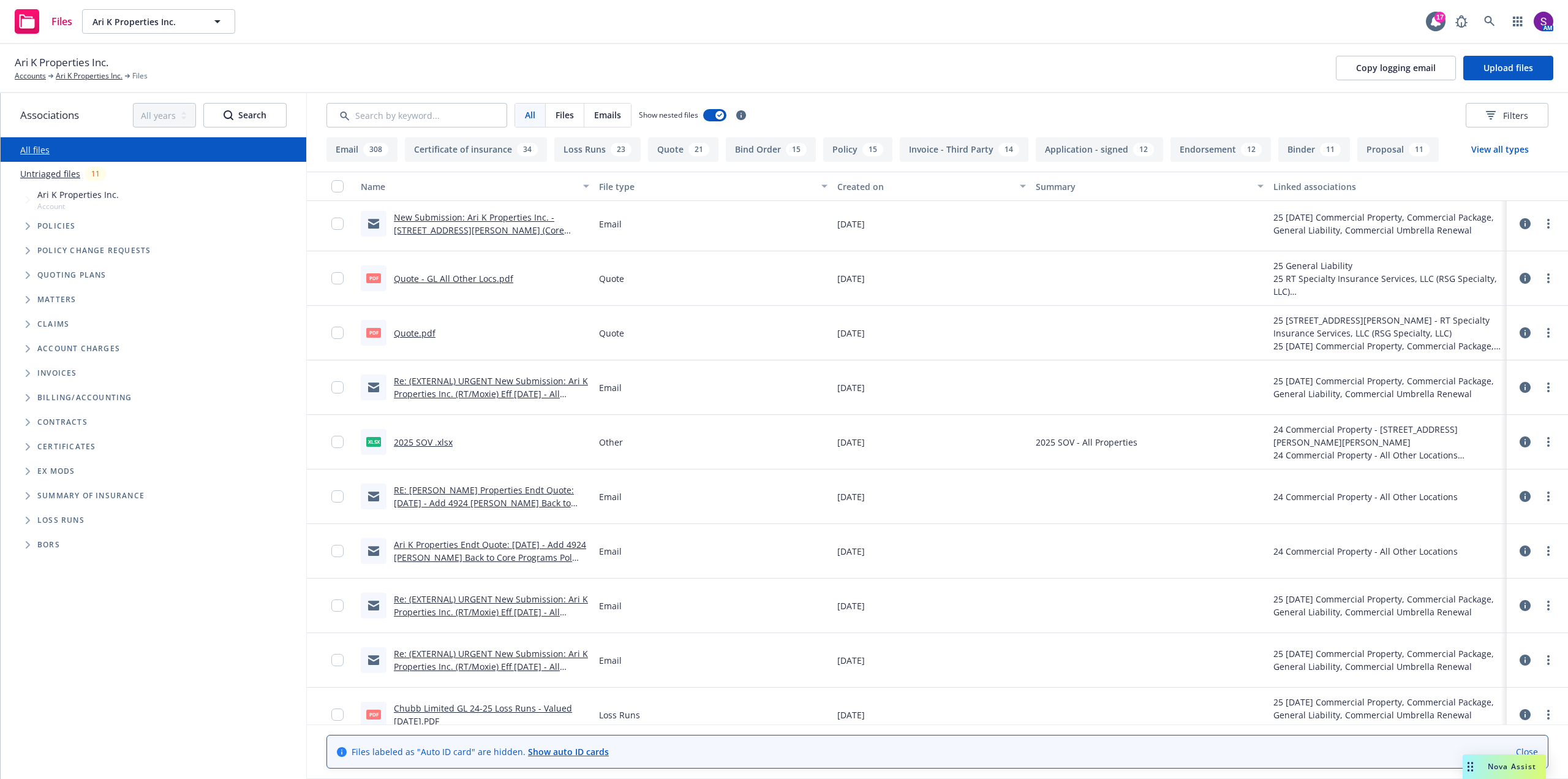
click at [419, 442] on link "2025 SOV .xlsx" at bounding box center [423, 442] width 59 height 11
